Goal: Information Seeking & Learning: Learn about a topic

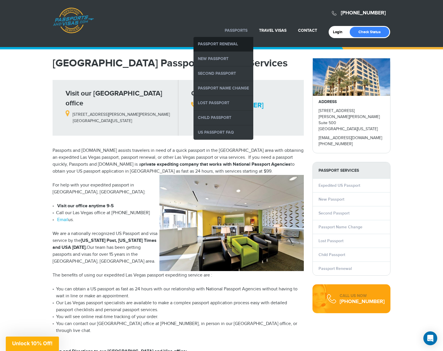
drag, startPoint x: 217, startPoint y: 42, endPoint x: 195, endPoint y: 44, distance: 21.7
click at [217, 42] on link "Passport Renewal" at bounding box center [223, 44] width 60 height 14
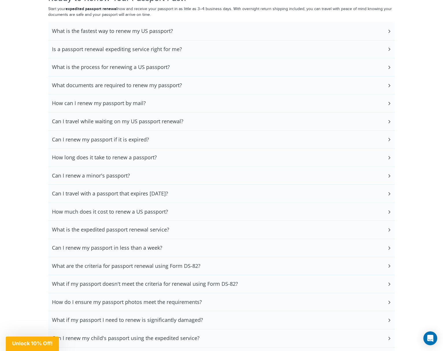
scroll to position [1327, 0]
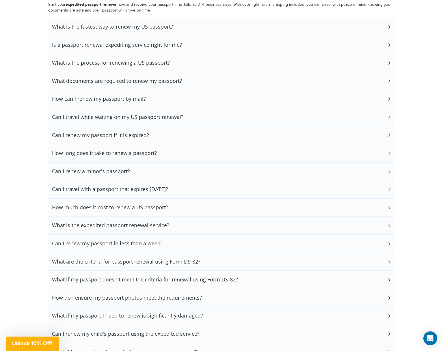
click at [124, 60] on h3 "What is the process for renewing a US passport?" at bounding box center [111, 63] width 118 height 6
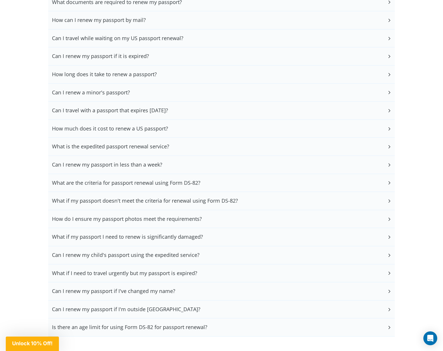
scroll to position [1440, 0]
drag, startPoint x: 138, startPoint y: 108, endPoint x: 186, endPoint y: 117, distance: 49.5
click at [138, 125] on h3 "How much does it cost to renew a US passport?" at bounding box center [110, 128] width 116 height 6
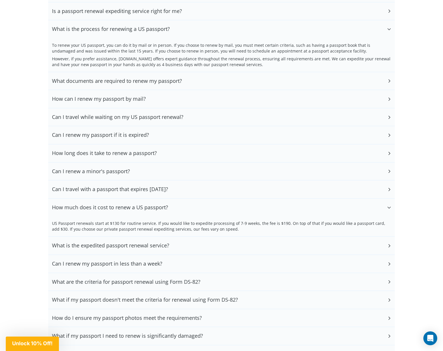
scroll to position [1361, 0]
click at [145, 114] on h3 "Can I travel while waiting on my US passport renewal?" at bounding box center [117, 117] width 131 height 6
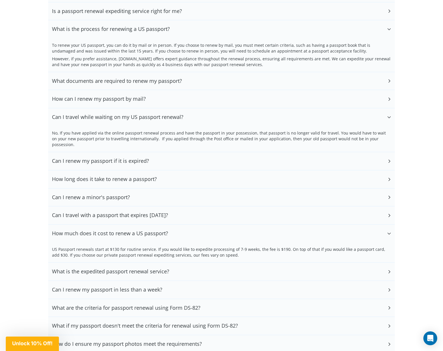
click at [127, 158] on h3 "Can I renew my passport if it is expired?" at bounding box center [100, 161] width 97 height 6
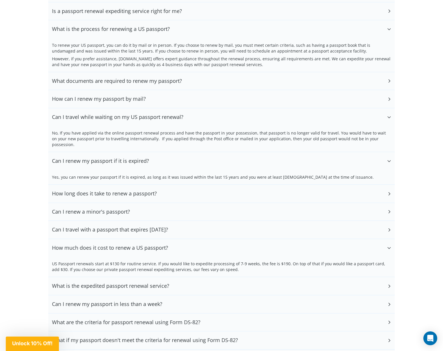
drag, startPoint x: 149, startPoint y: 168, endPoint x: 178, endPoint y: 177, distance: 30.5
click at [149, 190] on h3 "How long does it take to renew a passport?" at bounding box center [104, 193] width 105 height 6
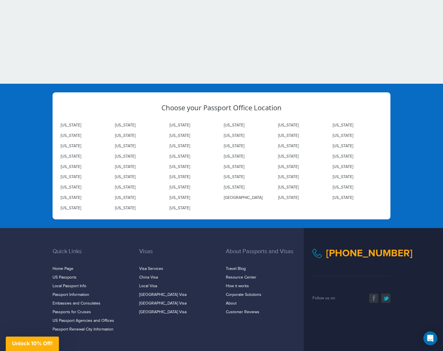
scroll to position [1963, 0]
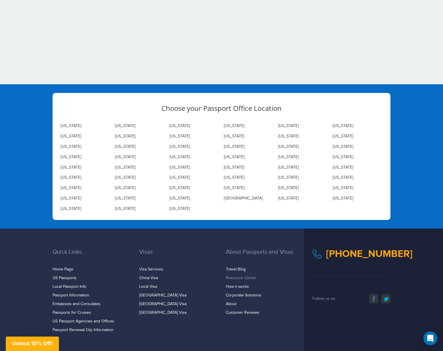
click at [240, 276] on link "Resource Center" at bounding box center [241, 278] width 31 height 5
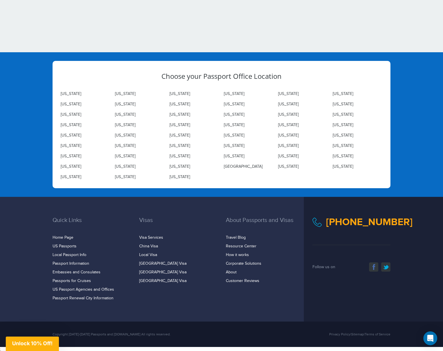
scroll to position [1872, 0]
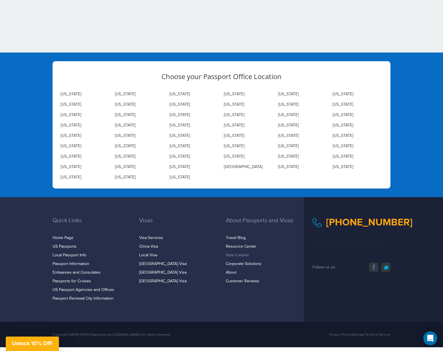
click at [233, 253] on link "How it works" at bounding box center [237, 255] width 23 height 5
